Goal: Register for event/course

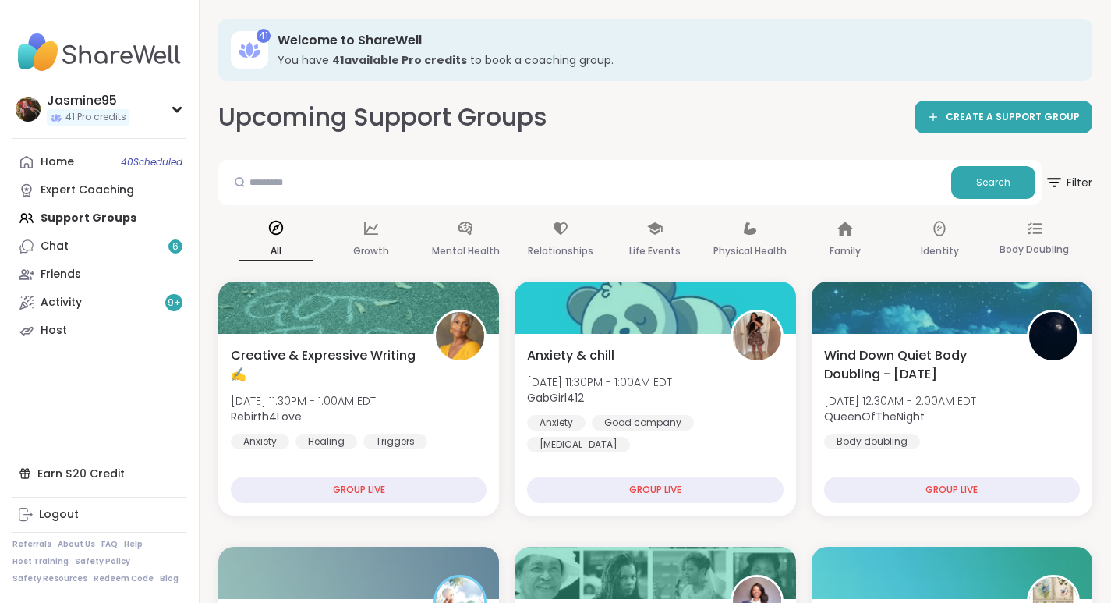
click at [122, 249] on link "Chat 6" at bounding box center [99, 246] width 174 height 28
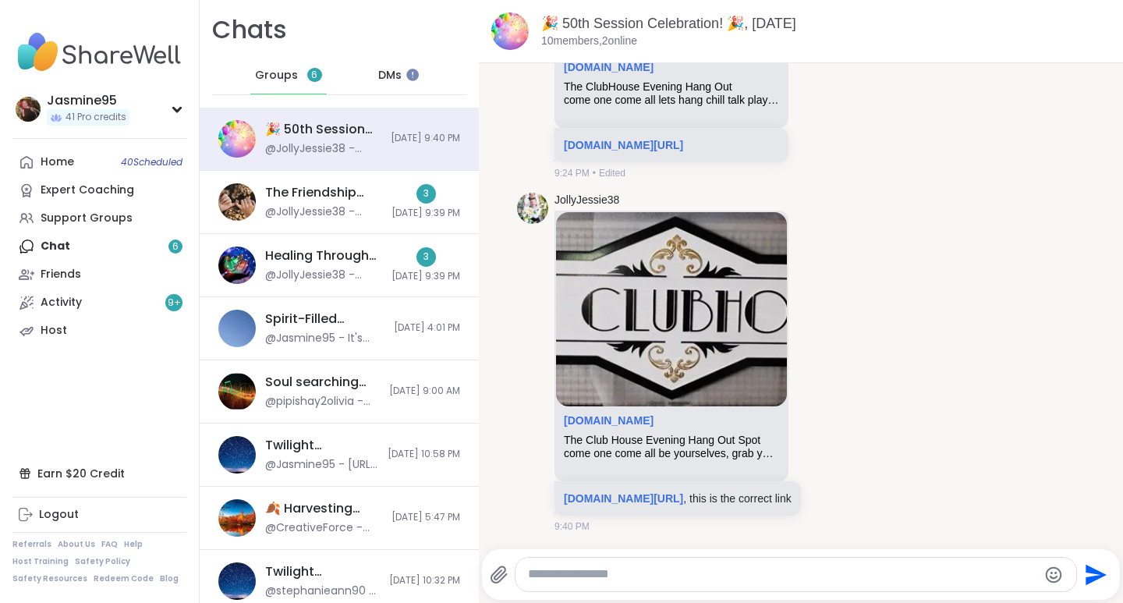
click at [84, 214] on div "Support Groups" at bounding box center [87, 219] width 92 height 16
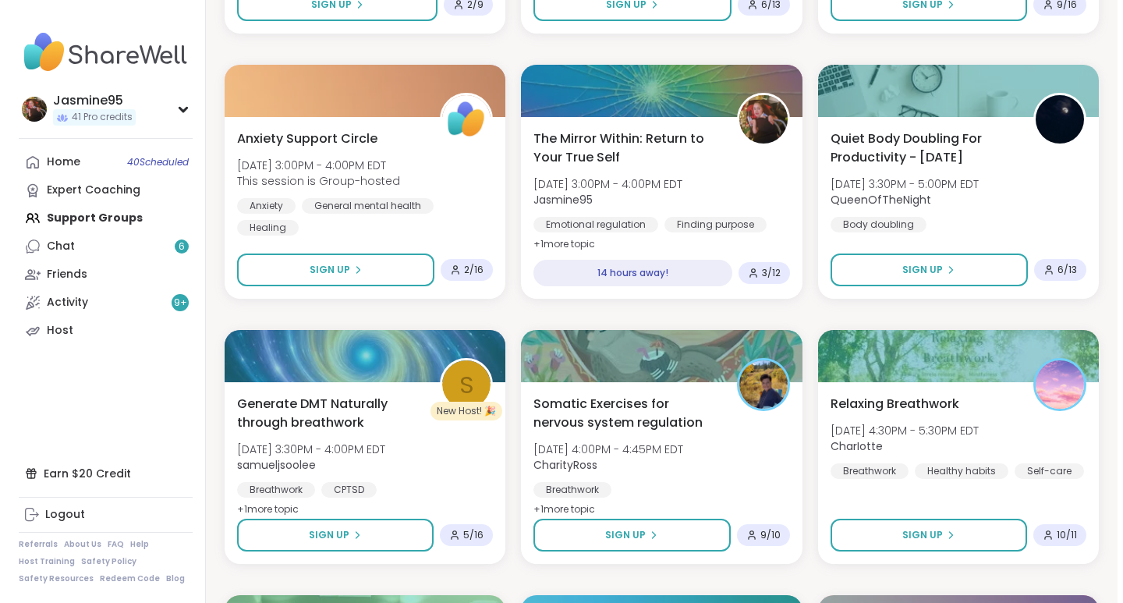
scroll to position [2337, 0]
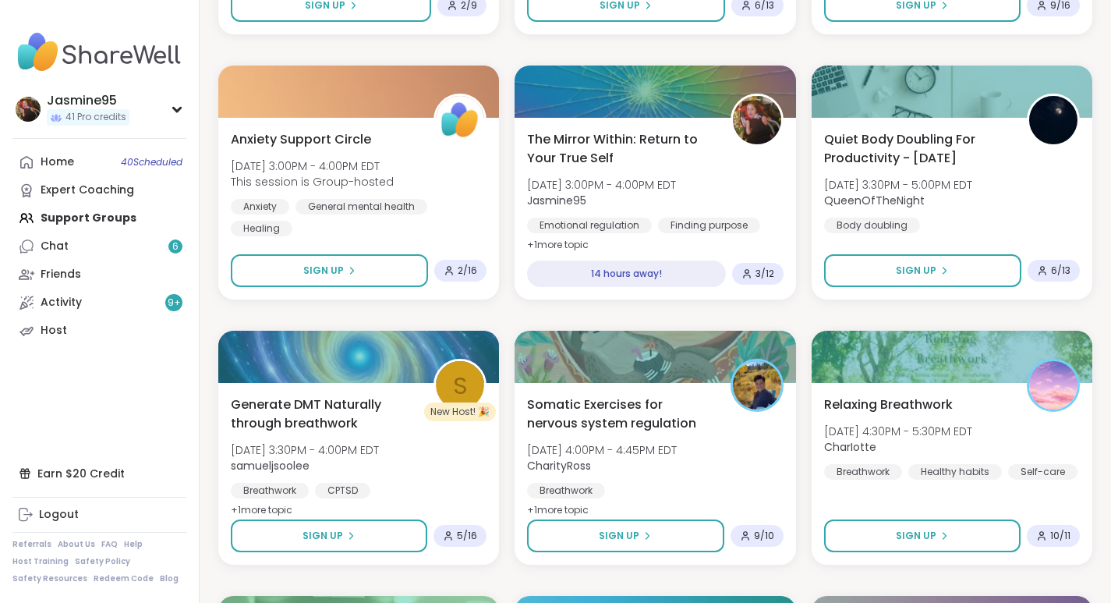
click at [715, 157] on div "The Mirror Within: Return to Your True Self [DATE] 3:00PM - 4:00PM EDT Jasmine9…" at bounding box center [655, 192] width 256 height 125
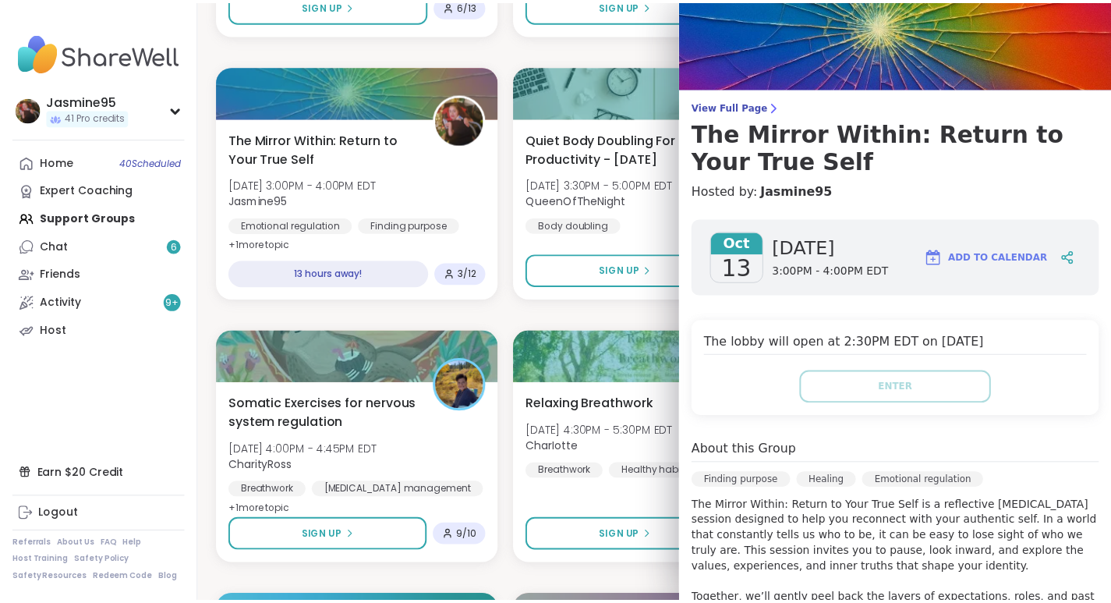
scroll to position [0, 0]
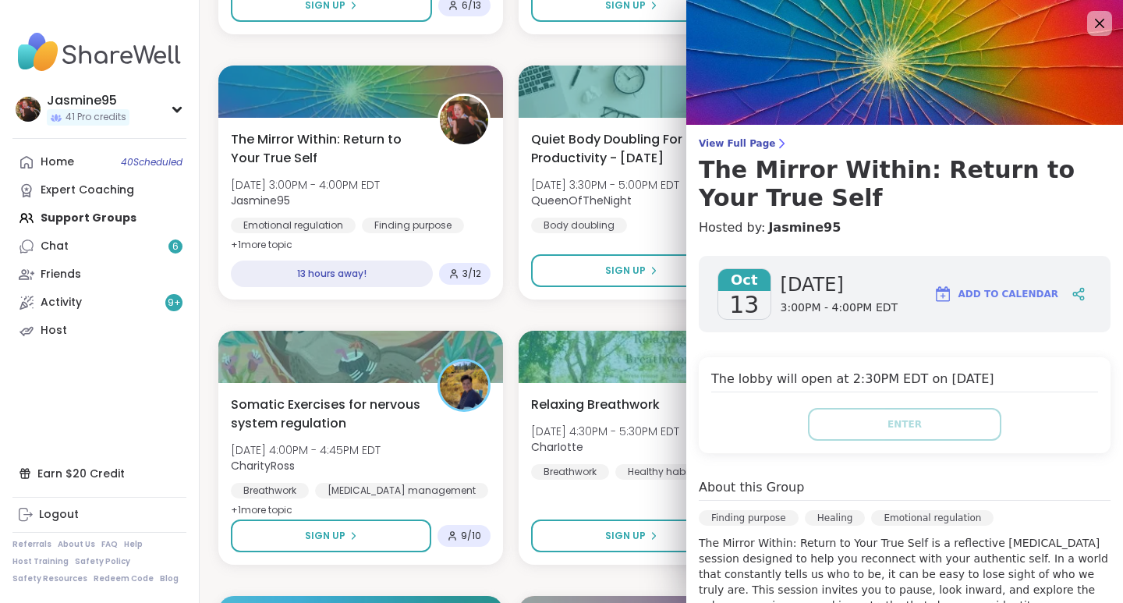
click at [1072, 298] on icon at bounding box center [1079, 294] width 14 height 14
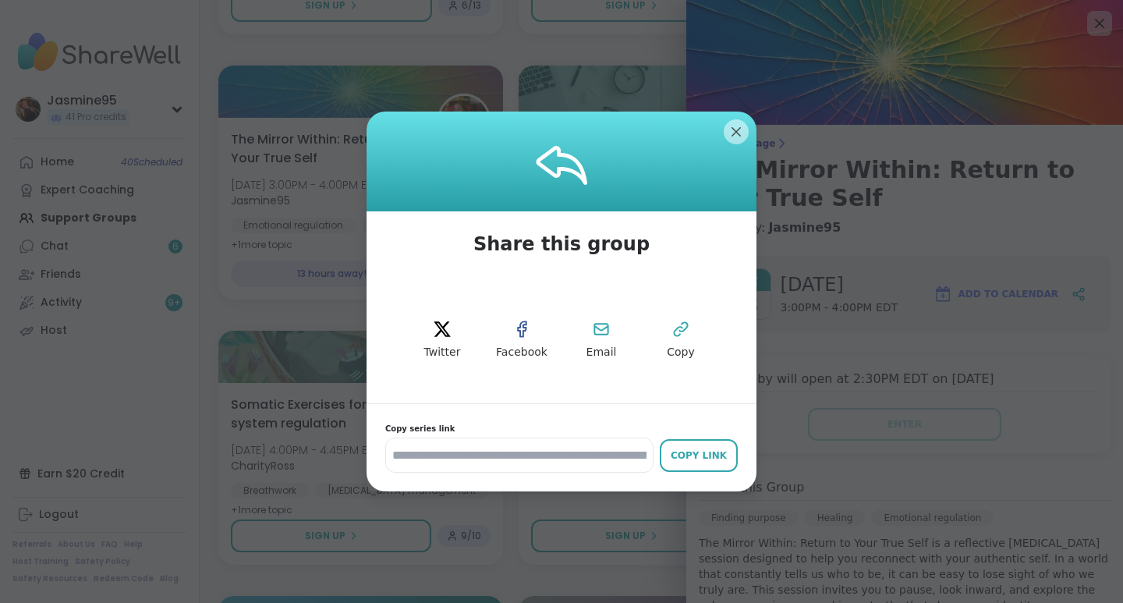
click at [674, 336] on icon at bounding box center [680, 329] width 13 height 13
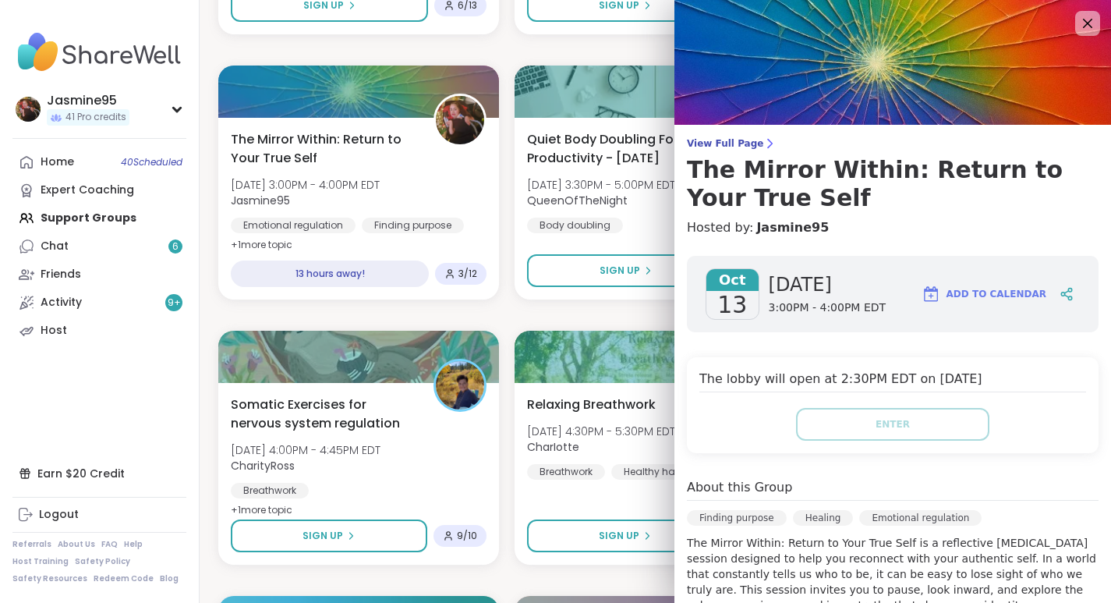
click at [112, 310] on link "Activity 9 +" at bounding box center [99, 303] width 174 height 28
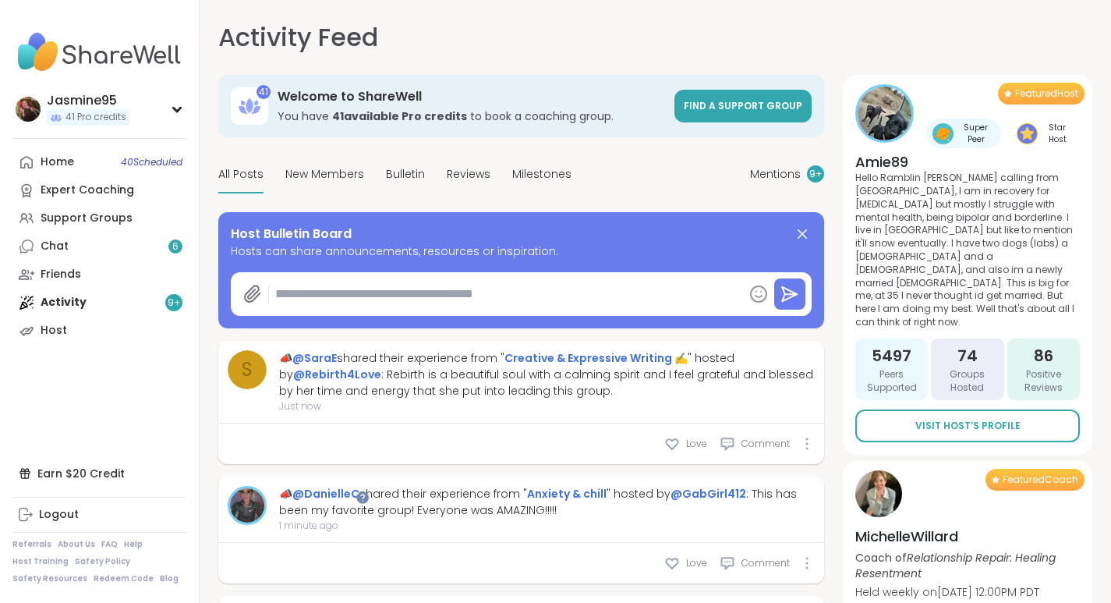
click at [372, 298] on textarea at bounding box center [506, 293] width 474 height 31
paste textarea "**********"
type textarea "*"
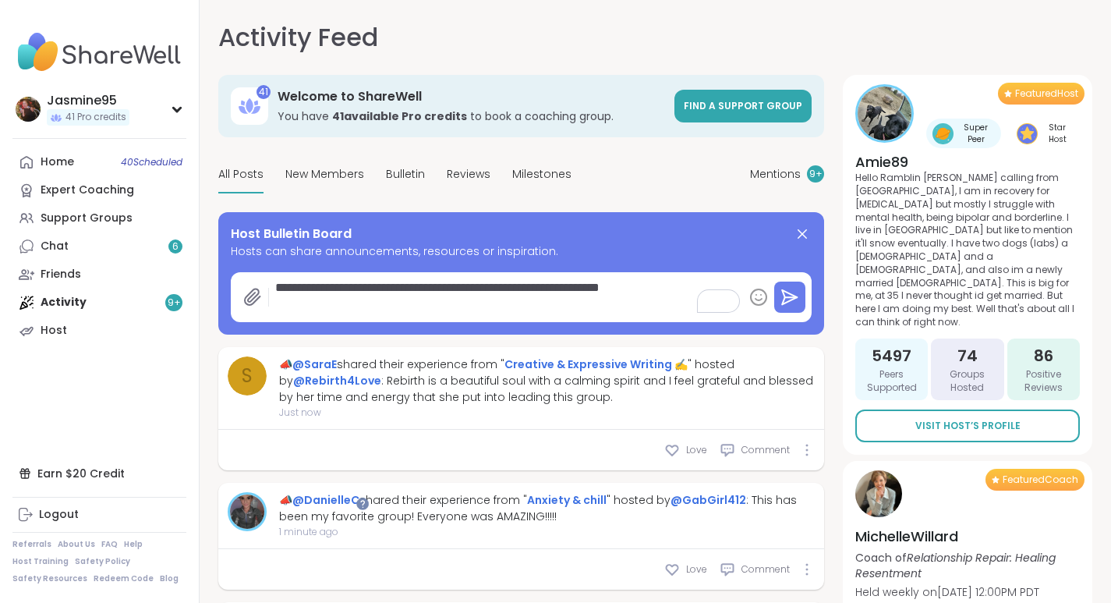
type textarea "**********"
click at [791, 301] on icon at bounding box center [790, 297] width 19 height 19
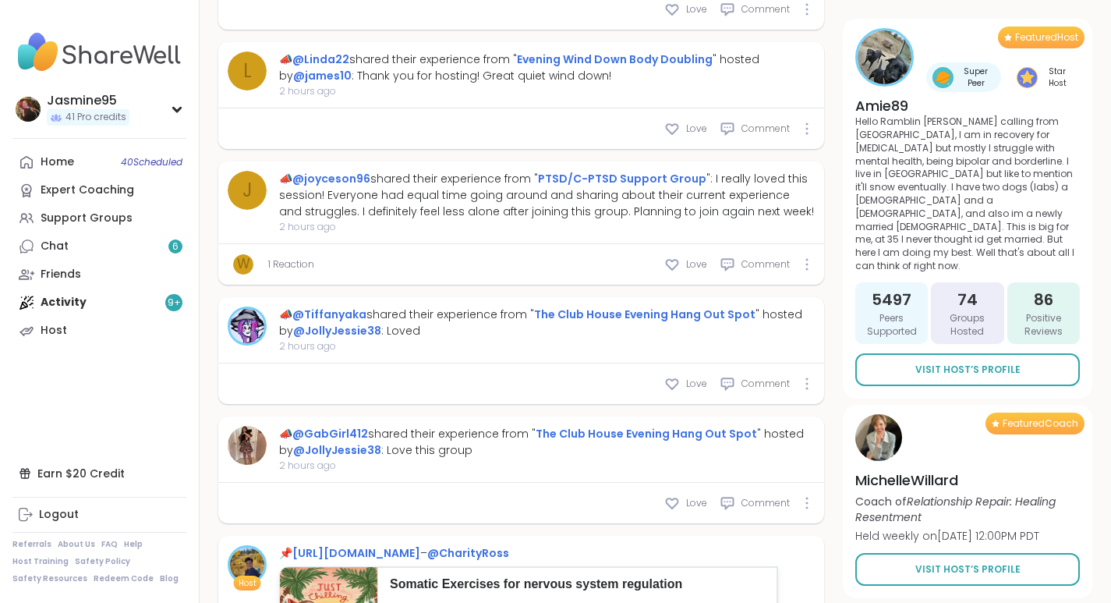
scroll to position [1229, 0]
click at [127, 250] on link "Chat 6" at bounding box center [99, 246] width 174 height 28
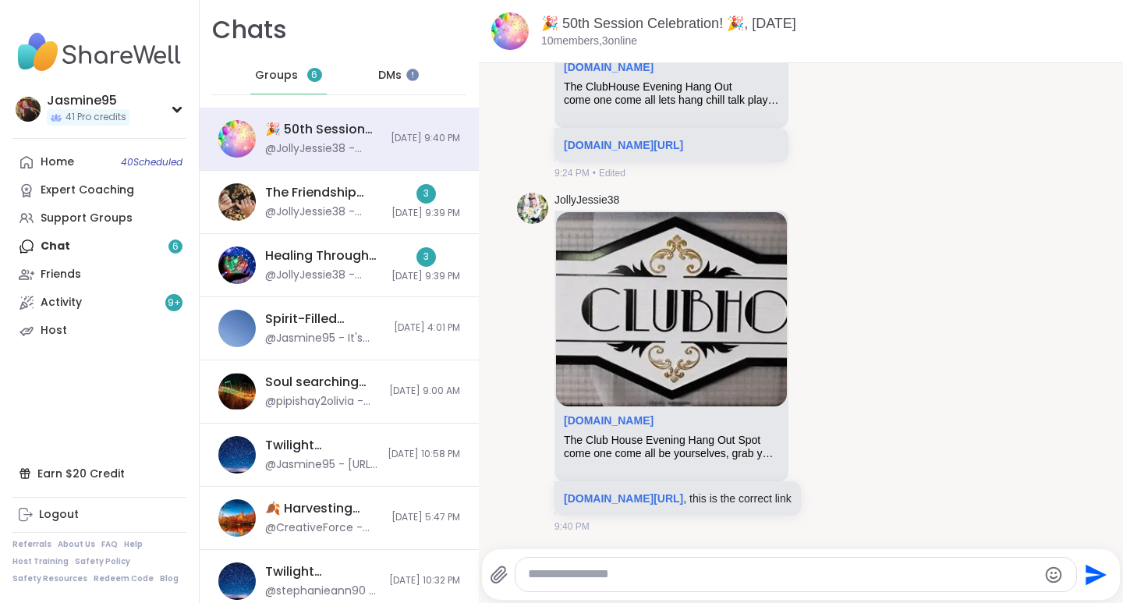
click at [87, 193] on div "Expert Coaching" at bounding box center [88, 191] width 94 height 16
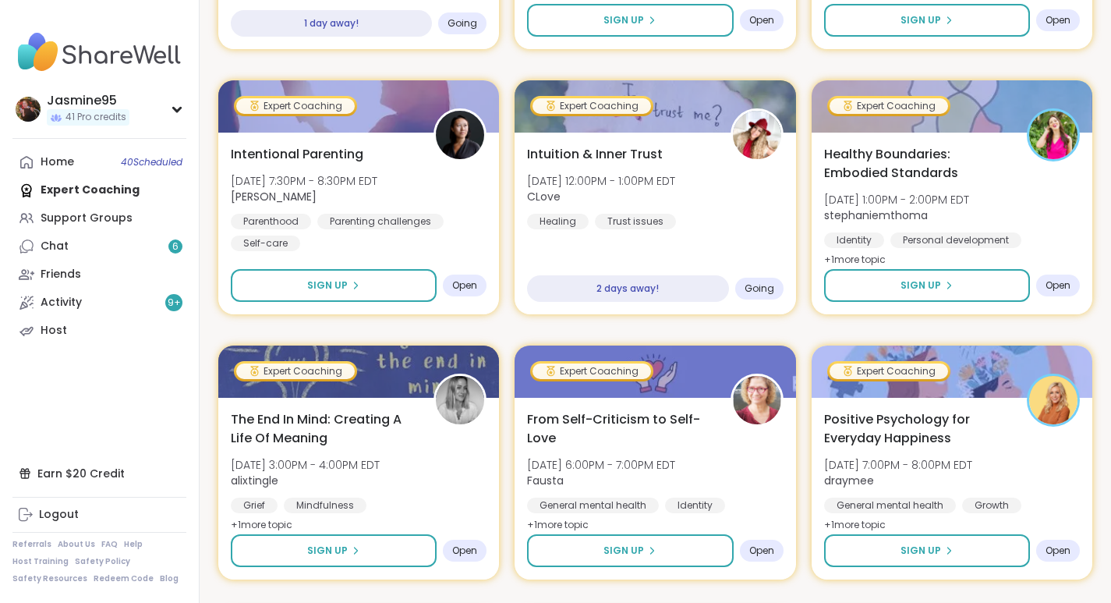
scroll to position [760, 0]
click at [885, 290] on button "Sign Up" at bounding box center [927, 284] width 206 height 33
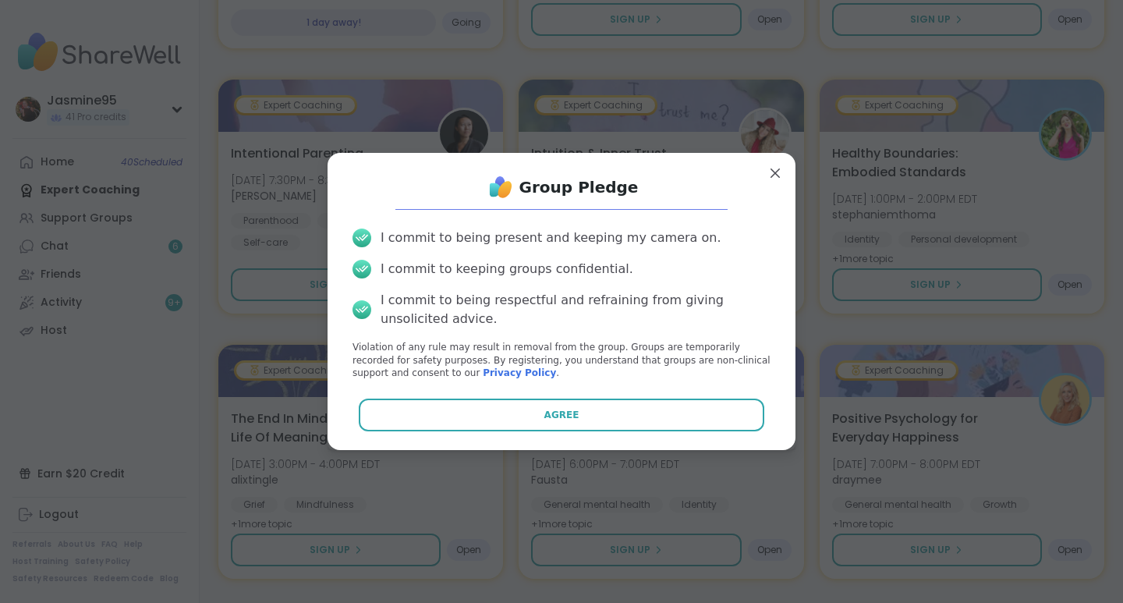
click at [544, 416] on span "Agree" at bounding box center [561, 415] width 35 height 14
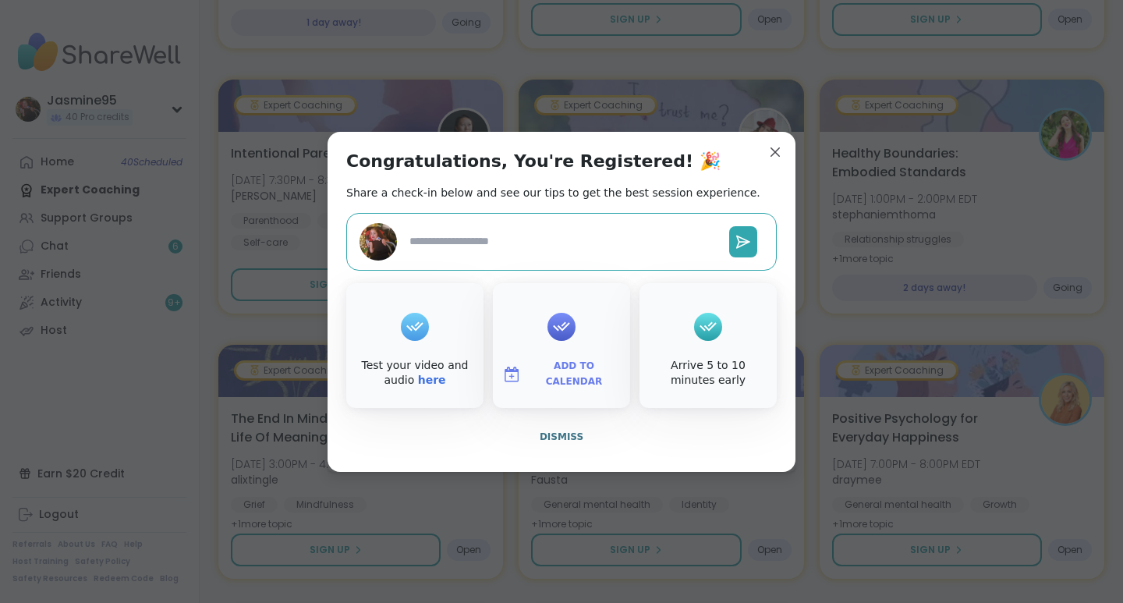
type textarea "*"
click at [570, 434] on span "Dismiss" at bounding box center [562, 436] width 44 height 11
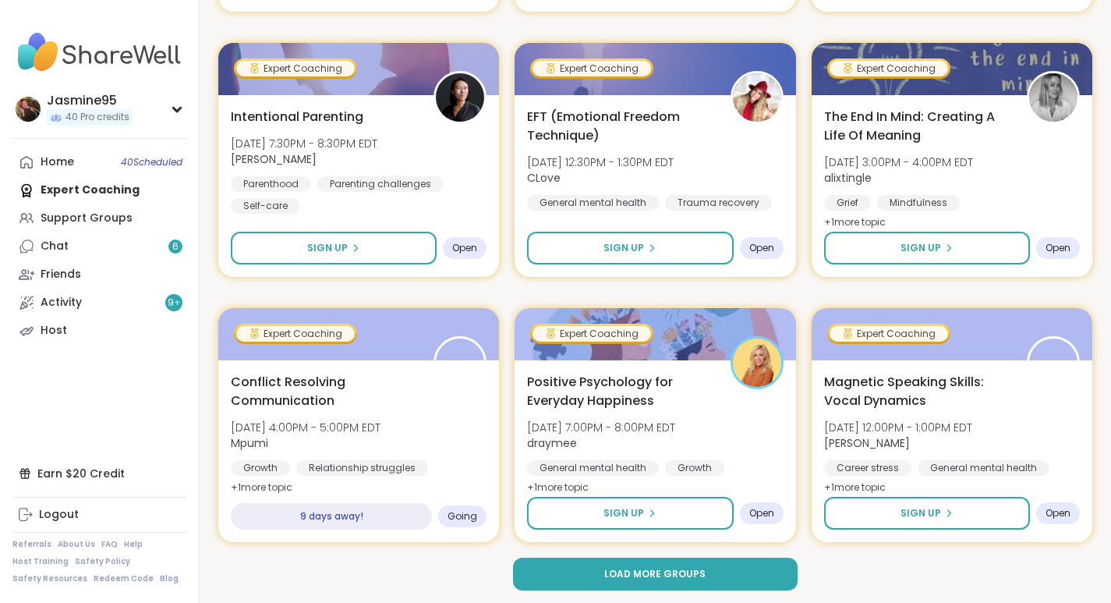
scroll to position [2922, 0]
